Goal: Transaction & Acquisition: Book appointment/travel/reservation

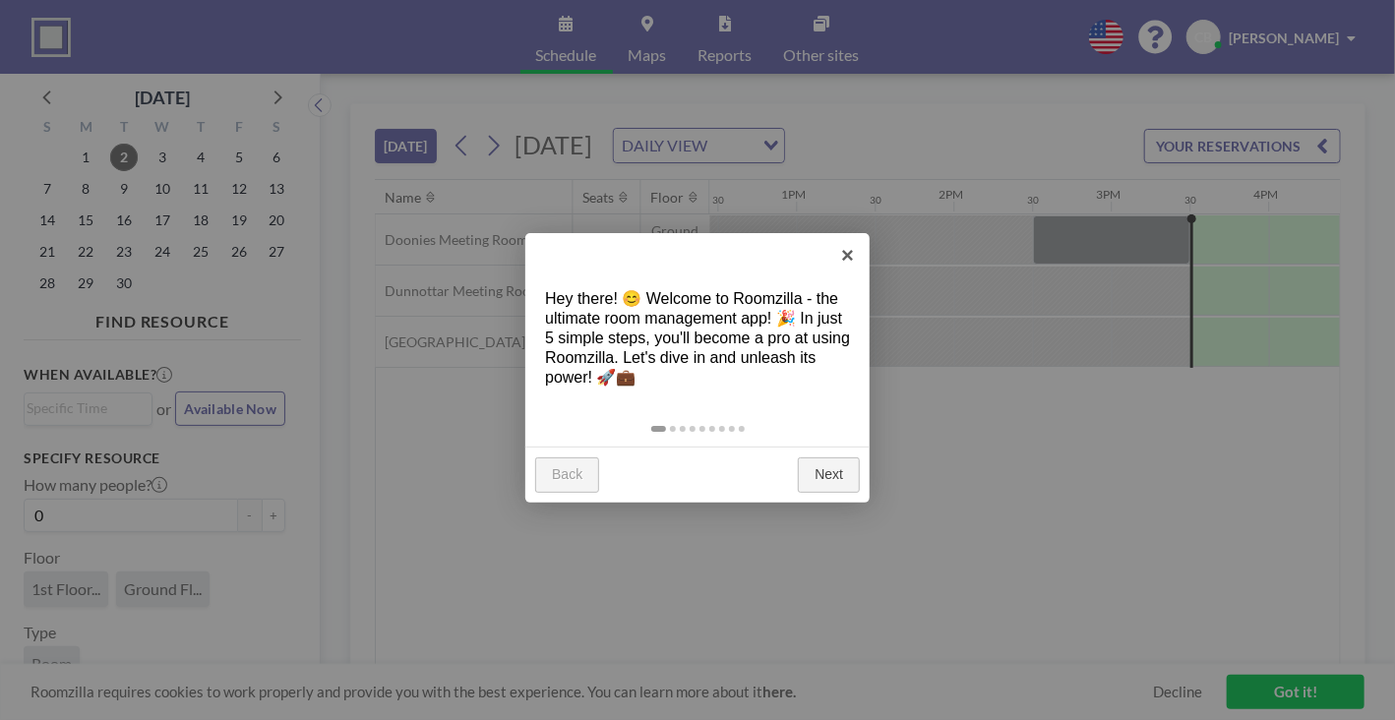
scroll to position [0, 2362]
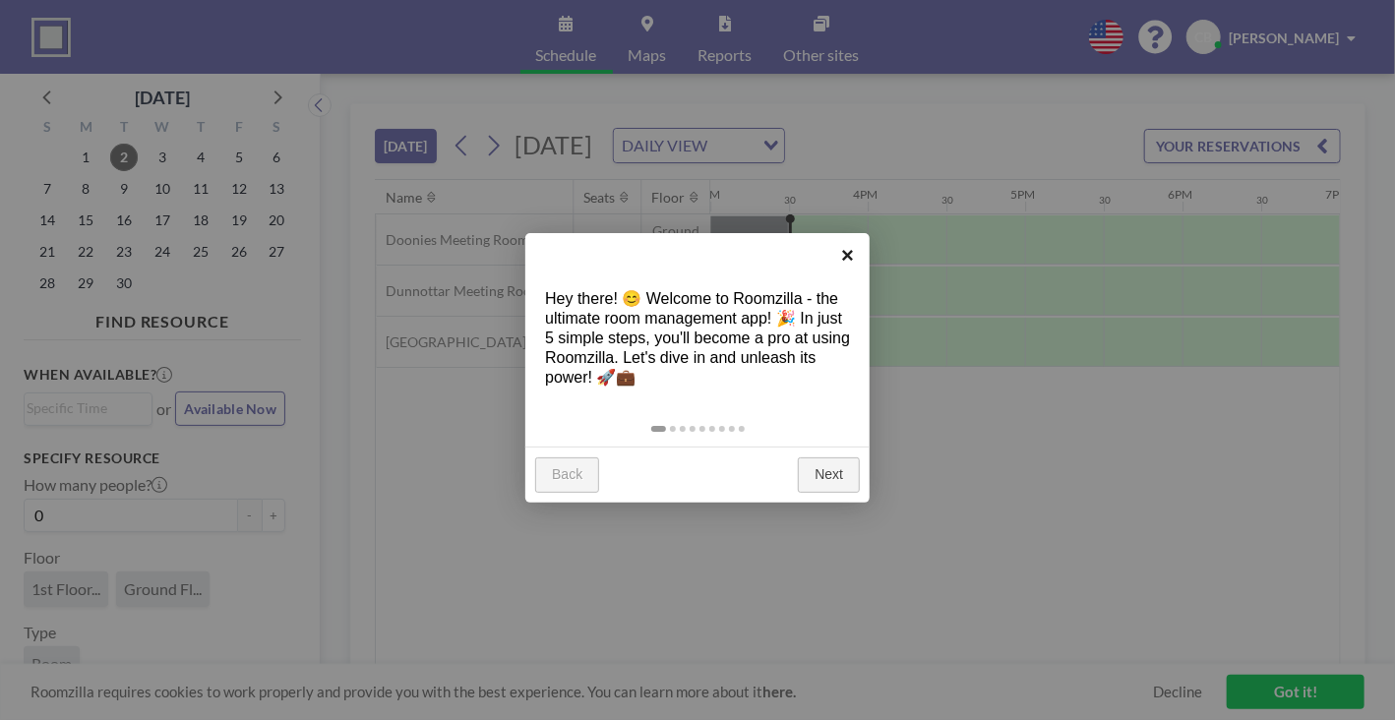
click at [851, 255] on link "×" at bounding box center [848, 255] width 44 height 44
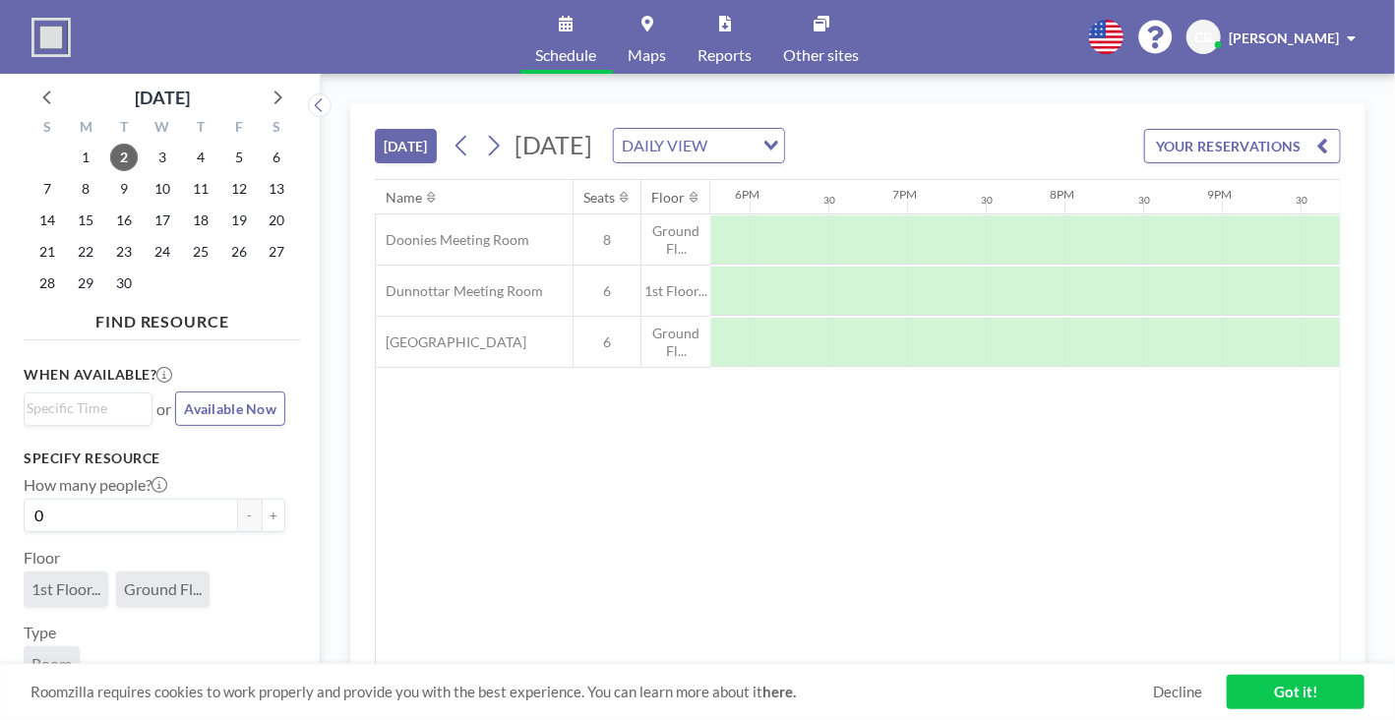
scroll to position [0, 2834]
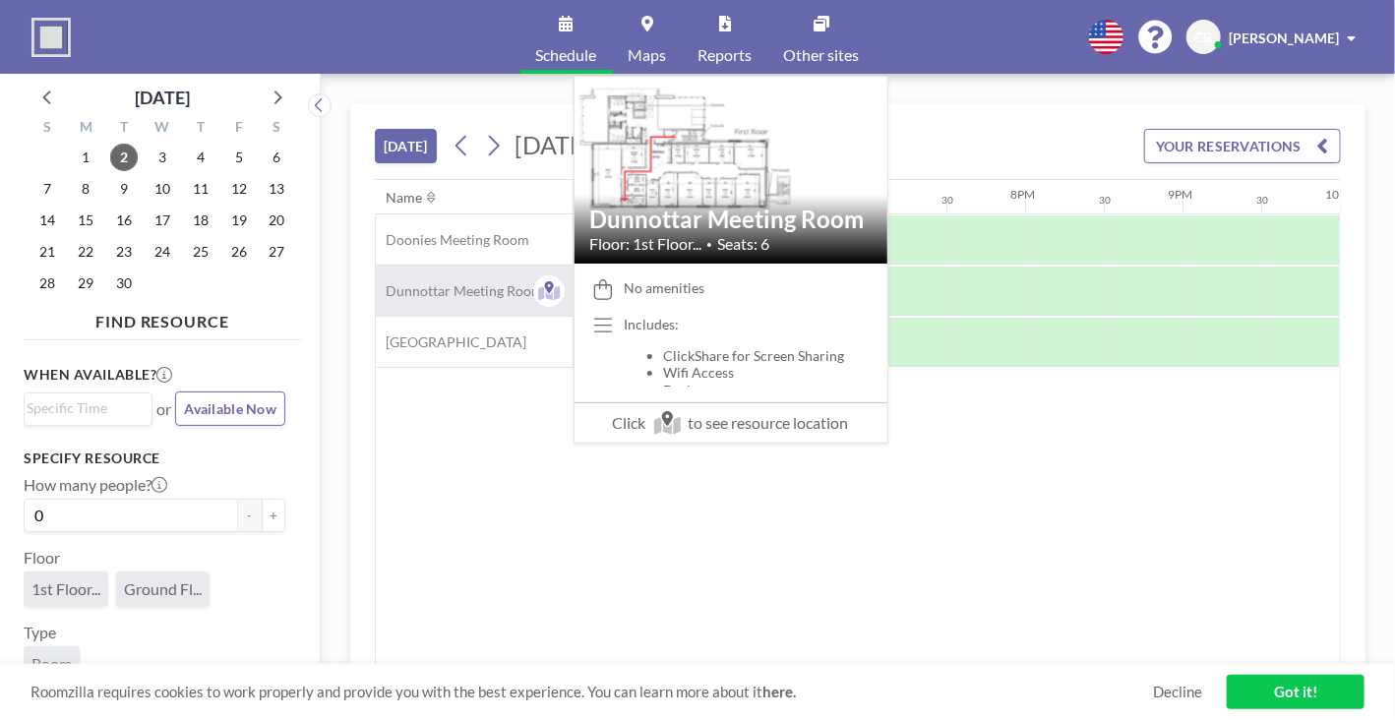
click at [457, 296] on span "Dunnottar Meeting Room" at bounding box center [459, 291] width 167 height 18
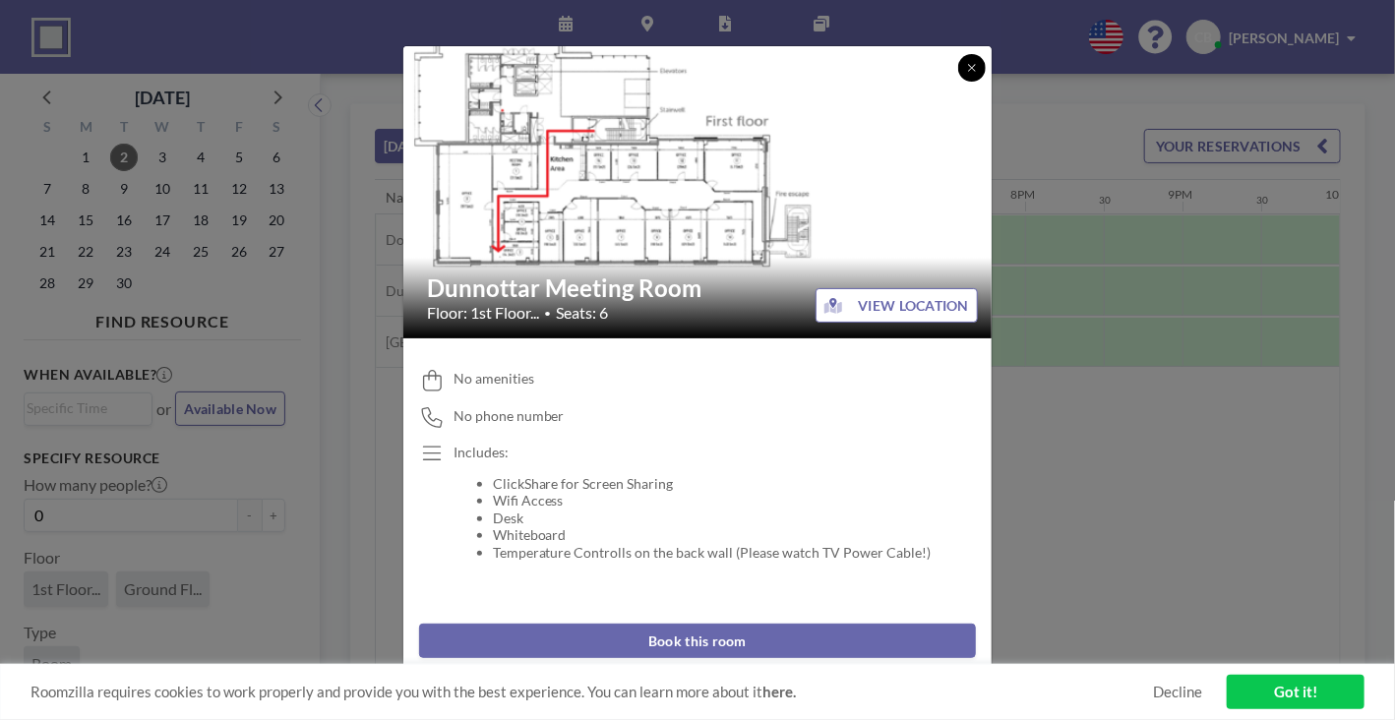
click at [977, 58] on button at bounding box center [973, 68] width 28 height 28
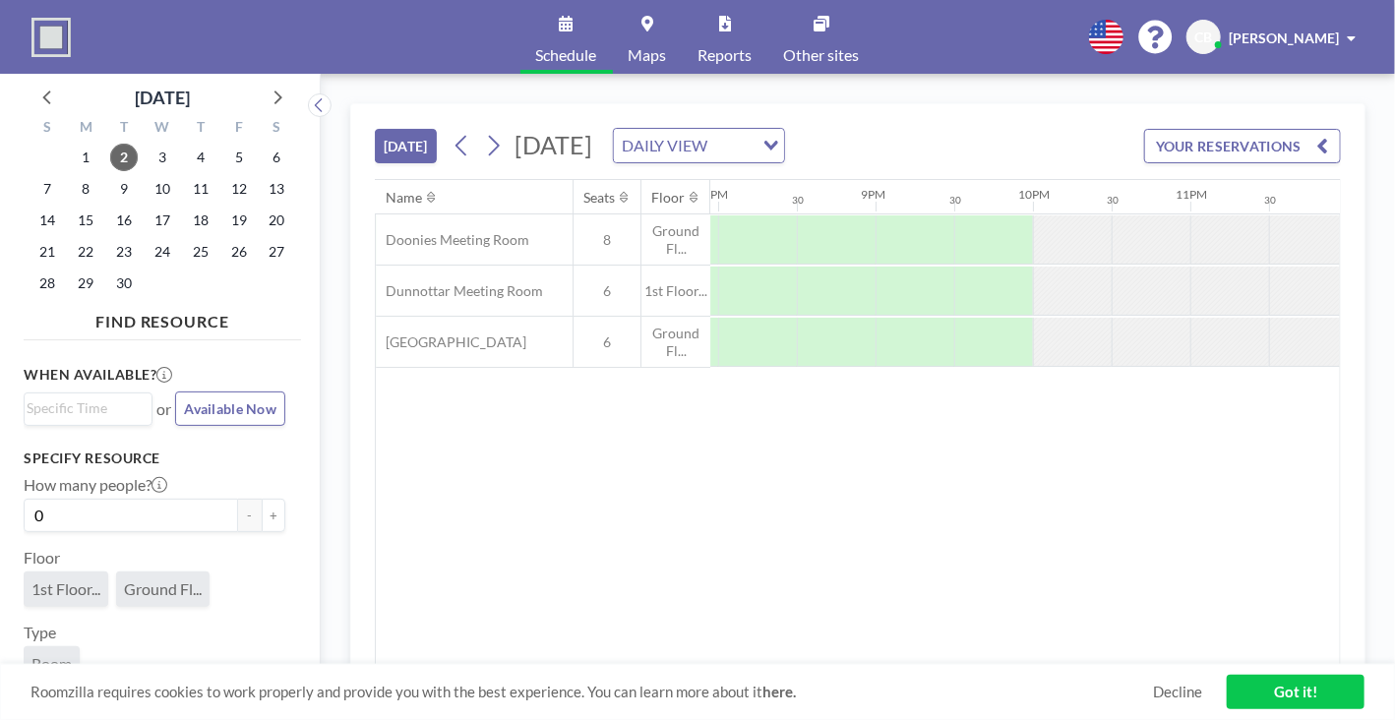
scroll to position [0, 3149]
click at [1331, 665] on div "Roomzilla requires cookies to work properly and provide you with the best exper…" at bounding box center [697, 692] width 1395 height 56
click at [159, 193] on span "10" at bounding box center [163, 189] width 28 height 28
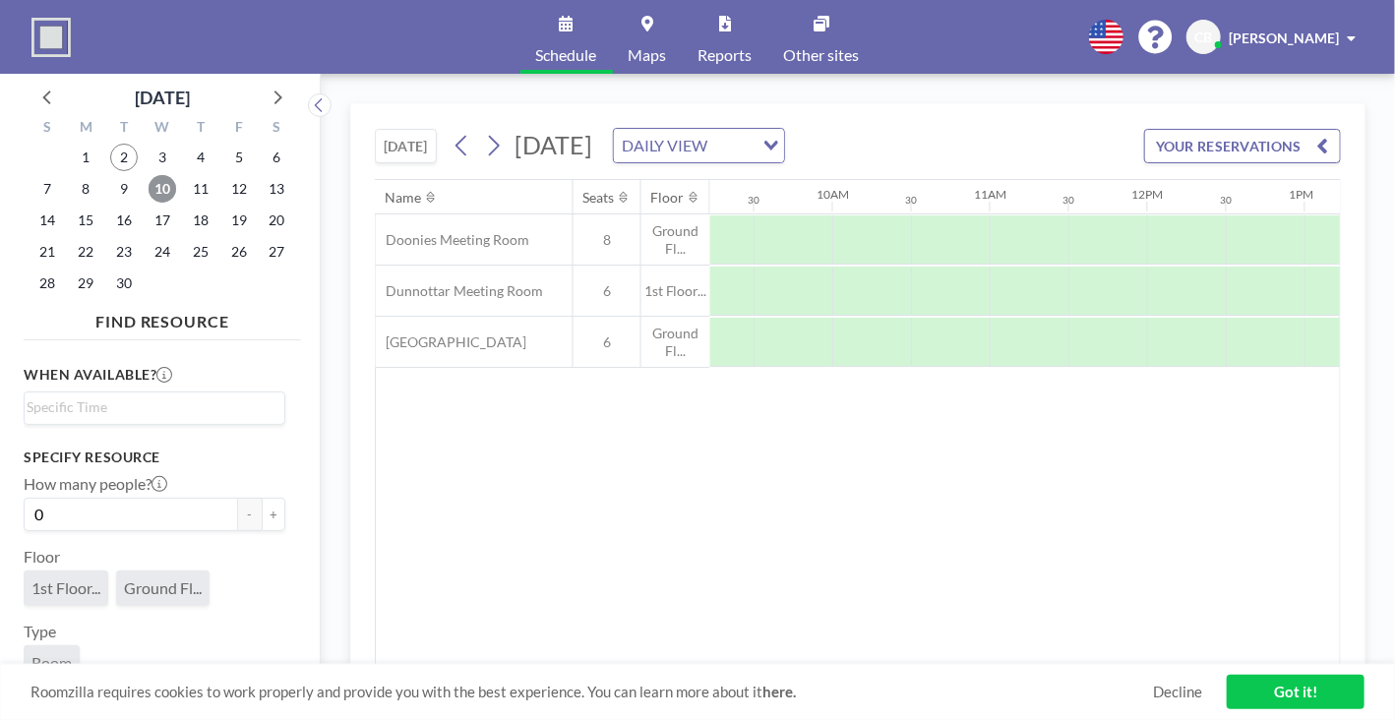
scroll to position [0, 1457]
click at [844, 289] on div at bounding box center [868, 291] width 79 height 49
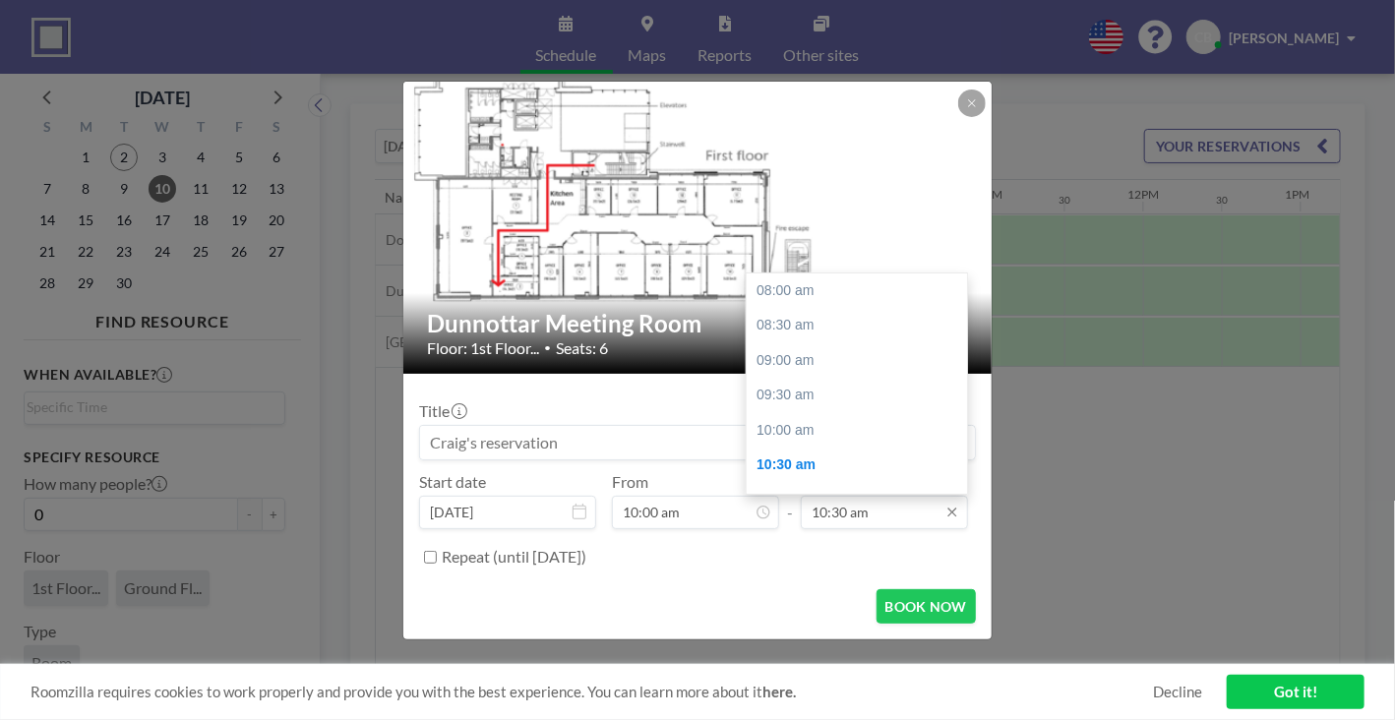
scroll to position [175, 0]
click at [828, 330] on div "11:00 am" at bounding box center [862, 325] width 230 height 35
type input "11:00 am"
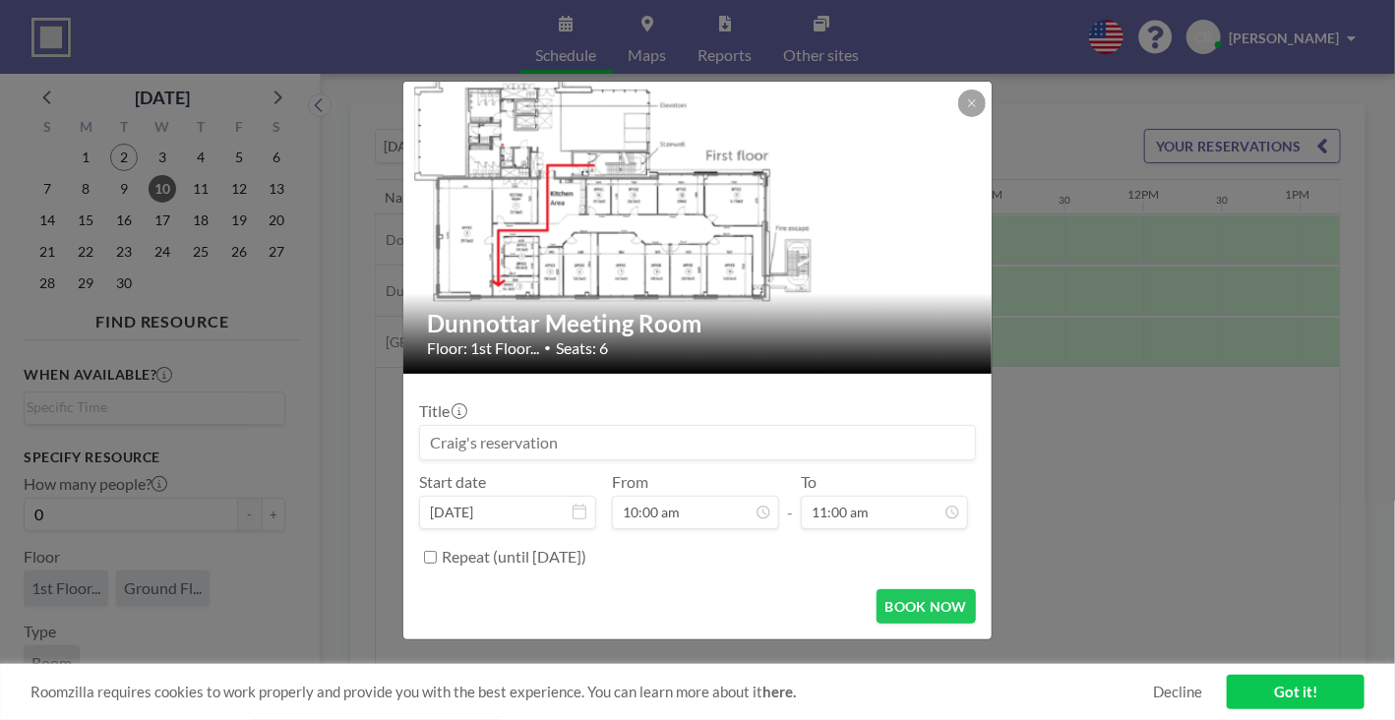
scroll to position [0, 0]
click at [914, 605] on button "BOOK NOW" at bounding box center [926, 606] width 99 height 34
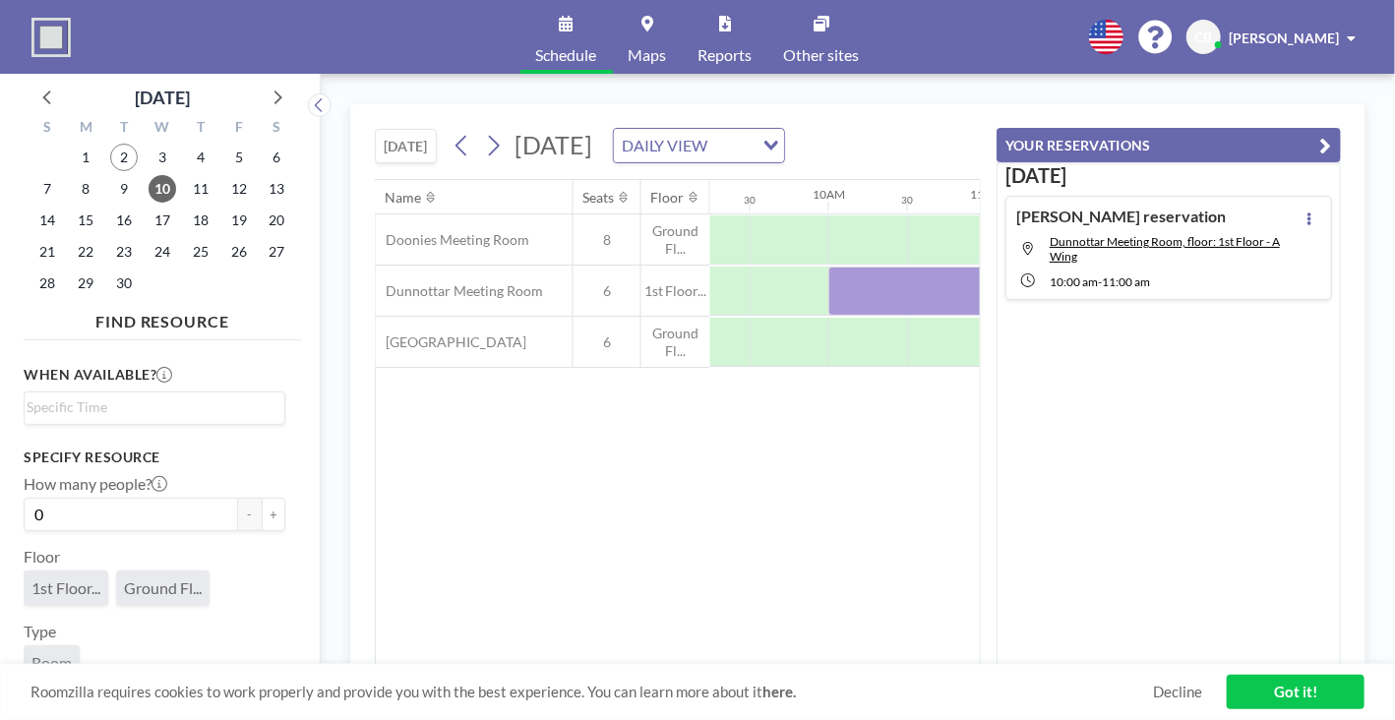
click at [776, 527] on div "Name Seats Floor 12AM 30 1AM 30 2AM 30 3AM 30 4AM 30 5AM 30 6AM 30 7AM 30 8AM 3…" at bounding box center [678, 422] width 604 height 485
click at [1311, 683] on link "Got it!" at bounding box center [1296, 692] width 138 height 34
